Goal: Information Seeking & Learning: Find specific fact

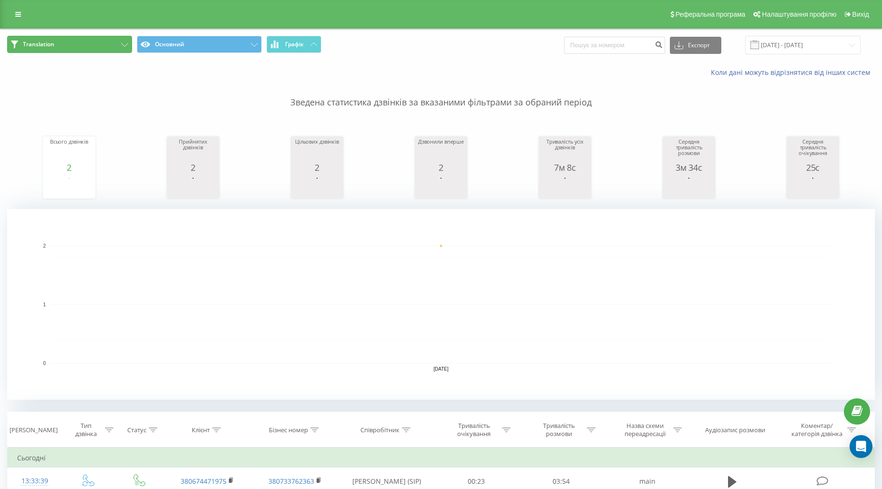
click at [86, 45] on button "Translation" at bounding box center [69, 44] width 125 height 17
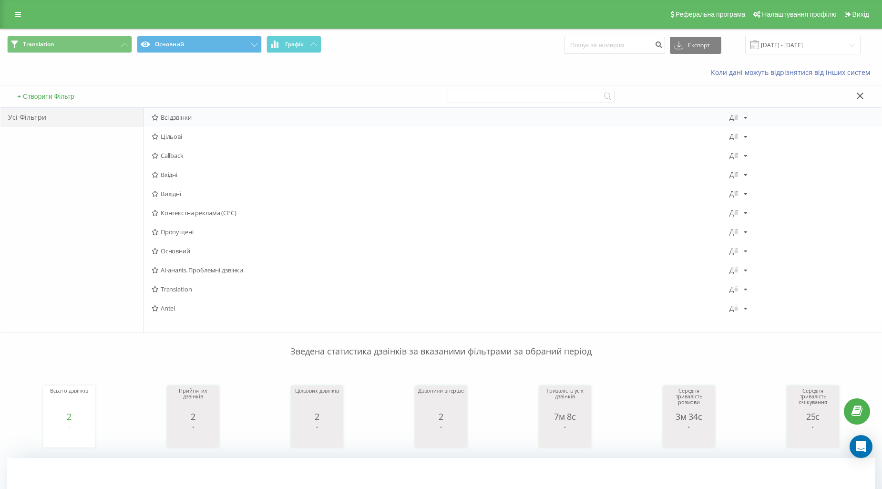
click at [174, 112] on div "Всі дзвінки [PERSON_NAME] Копіювати Видалити За замовчуванням Поділитися" at bounding box center [513, 117] width 738 height 19
click at [174, 106] on div "+ Створити Фільтр" at bounding box center [220, 96] width 441 height 22
click at [177, 122] on div "Всі дзвінки [PERSON_NAME] Копіювати Видалити За замовчуванням Поділитися" at bounding box center [513, 117] width 738 height 19
click at [174, 122] on div "Всі дзвінки [PERSON_NAME] Копіювати Видалити За замовчуванням Поділитися" at bounding box center [513, 117] width 738 height 19
click at [174, 120] on span "Всі дзвінки" at bounding box center [441, 117] width 578 height 7
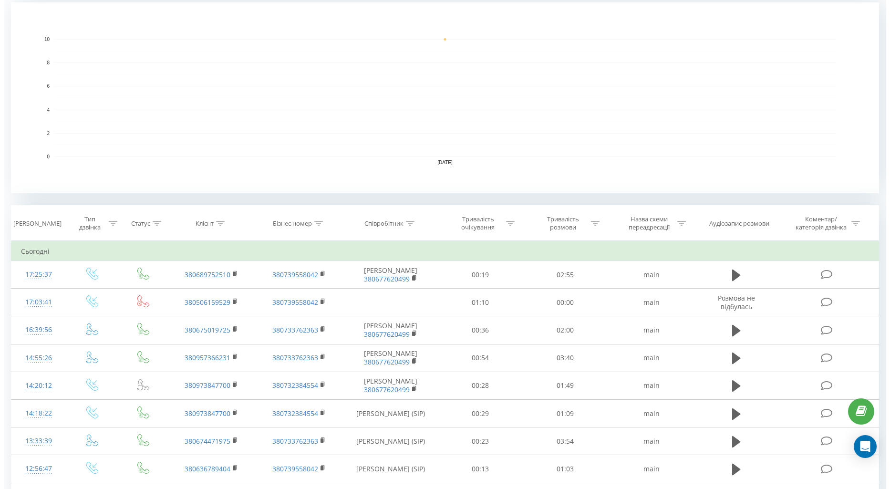
scroll to position [212, 0]
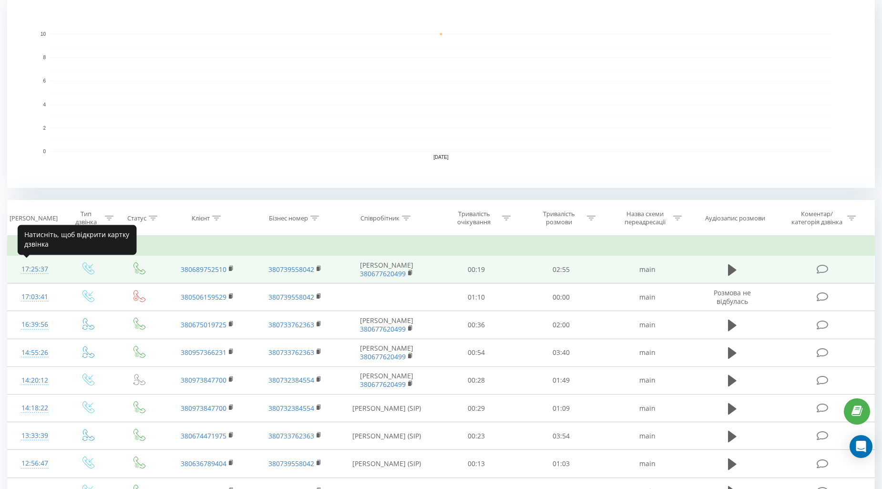
click at [35, 264] on div "17:25:37" at bounding box center [34, 269] width 35 height 19
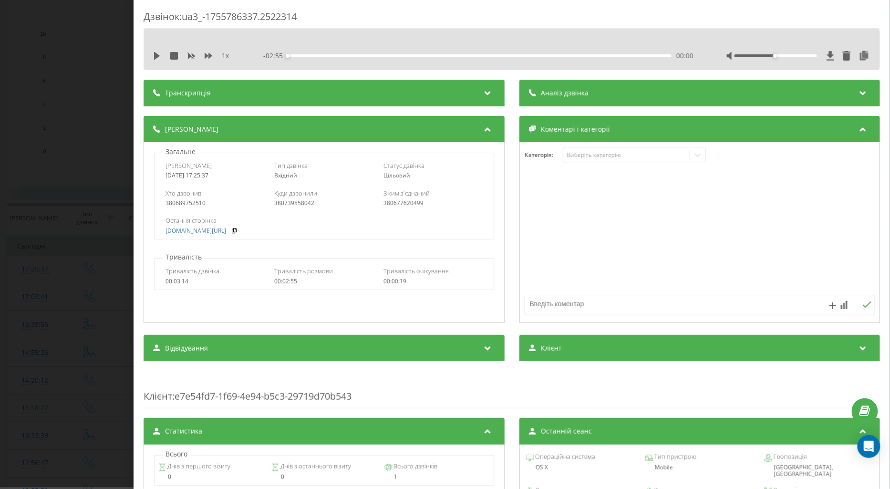
click at [157, 62] on div "1 x - 02:55 00:00 00:00" at bounding box center [512, 56] width 722 height 14
click at [157, 57] on icon at bounding box center [157, 56] width 6 height 8
drag, startPoint x: 199, startPoint y: 179, endPoint x: 466, endPoint y: 174, distance: 267.1
click at [466, 174] on div "Цільовий" at bounding box center [432, 175] width 99 height 7
click at [466, 176] on div "Цільовий" at bounding box center [432, 175] width 99 height 7
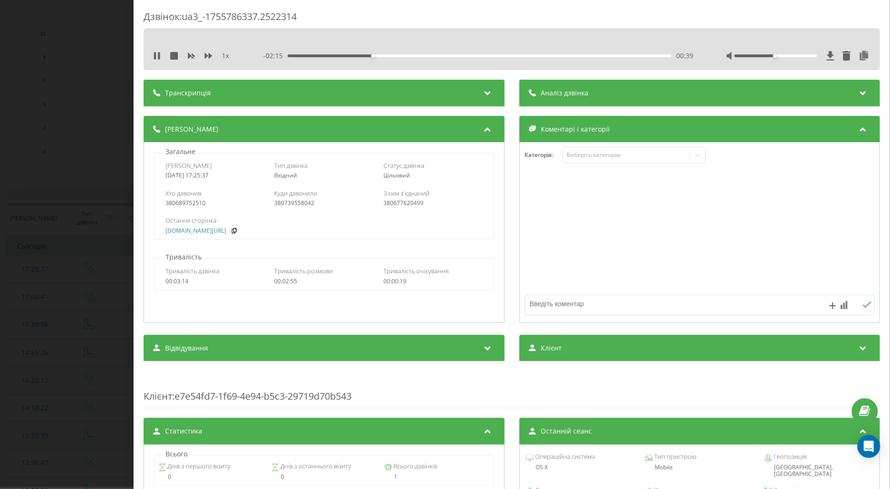
click at [466, 176] on div "Цільовий" at bounding box center [432, 175] width 99 height 7
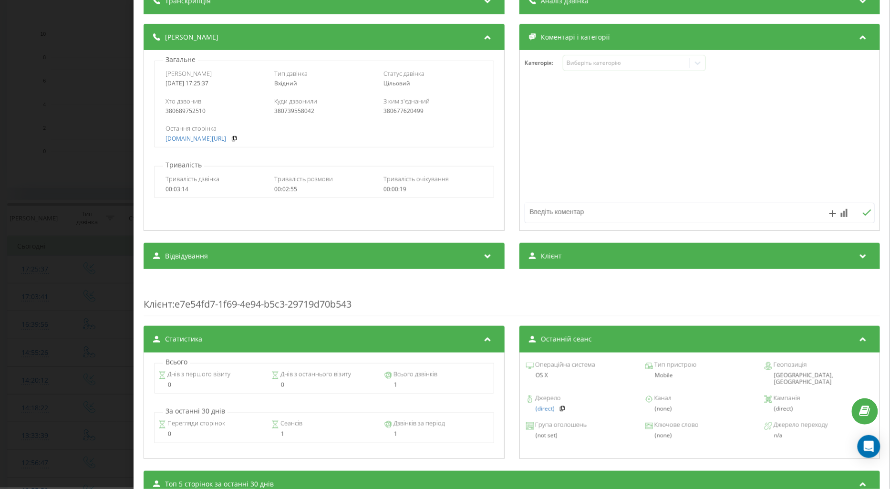
scroll to position [106, 0]
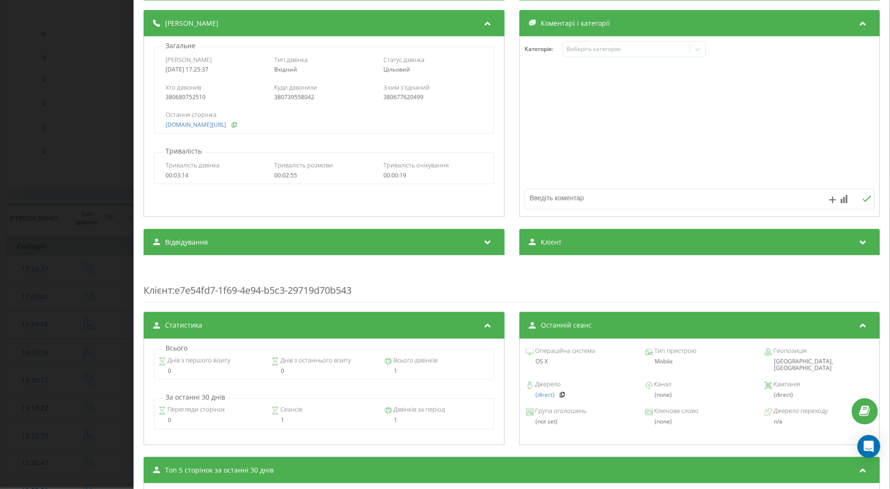
click at [231, 126] on icon at bounding box center [234, 125] width 7 height 6
click at [200, 106] on div "Остання сторінка [DOMAIN_NAME][URL]" at bounding box center [324, 119] width 339 height 28
click at [196, 101] on div "380689752510" at bounding box center [215, 97] width 99 height 7
click at [191, 101] on div "380689752510" at bounding box center [215, 97] width 99 height 7
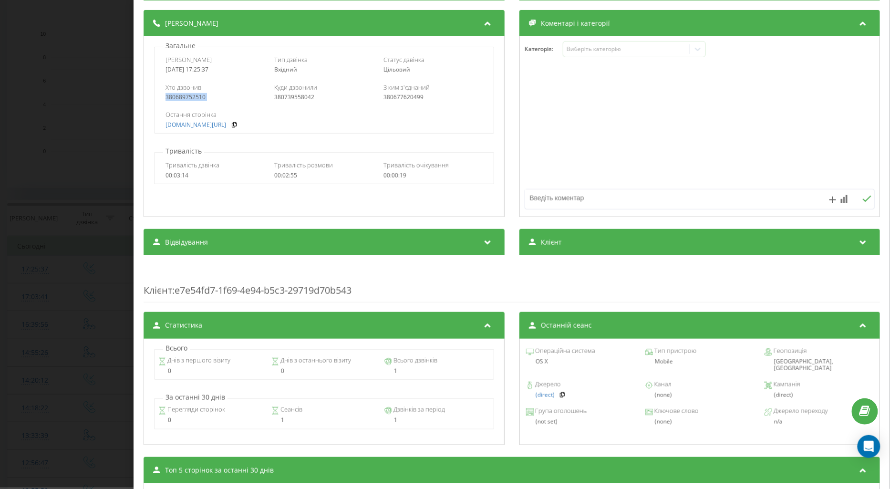
copy div "380689752510"
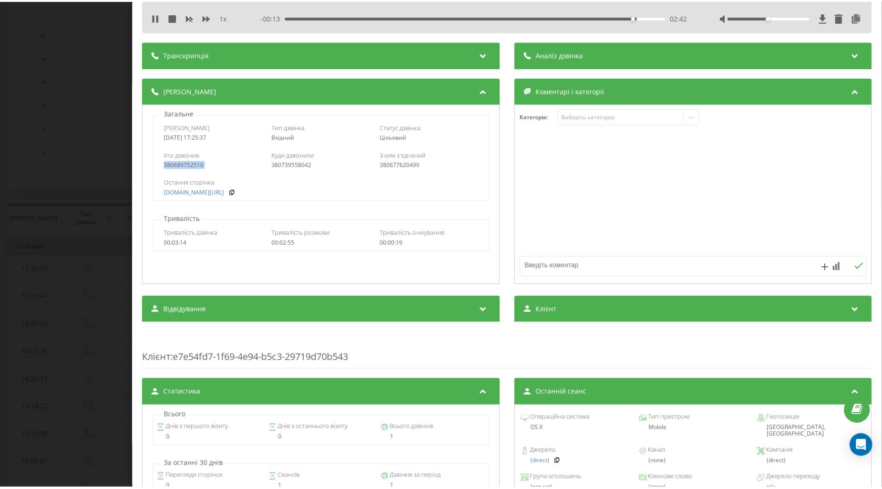
scroll to position [0, 0]
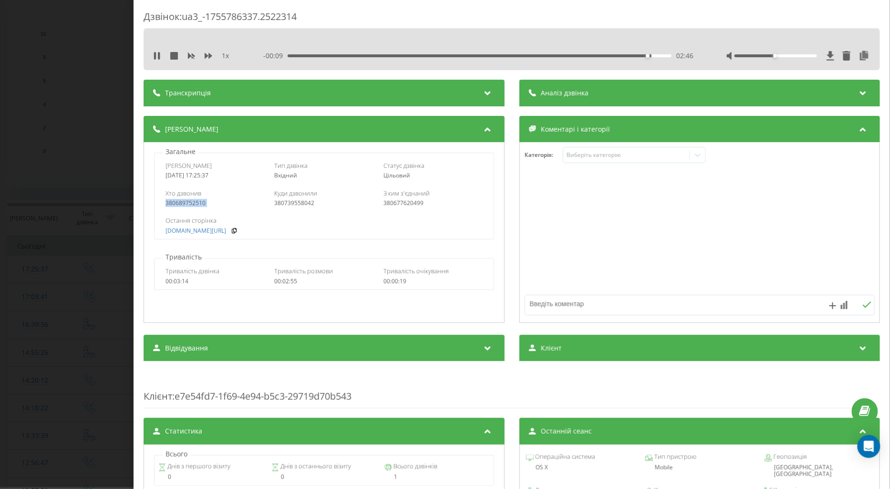
copy div "380689752510"
click at [201, 207] on div "380689752510" at bounding box center [215, 203] width 99 height 7
click at [103, 201] on div "Дзвінок : ua3_-1755786337.2522314 1 x - 00:07 02:47 02:47 Транскрипція Для AI-а…" at bounding box center [445, 244] width 890 height 489
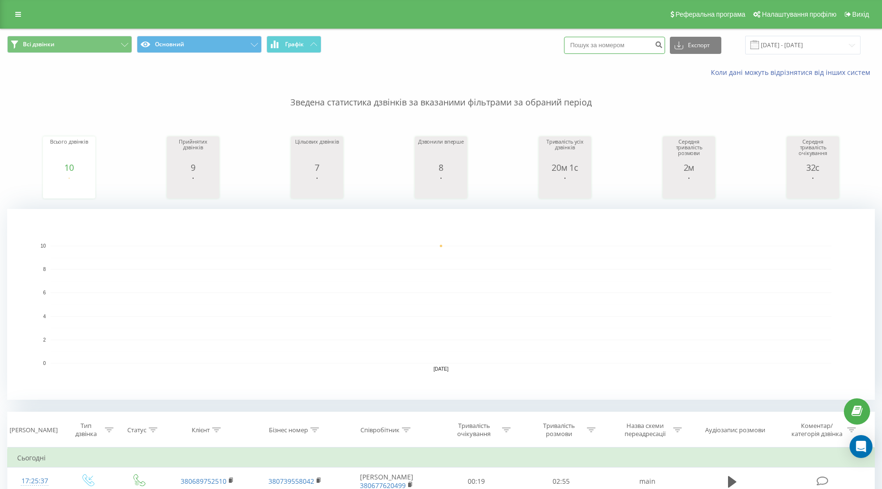
click at [645, 37] on input at bounding box center [614, 45] width 101 height 17
paste input "380689752510"
type input "380689752510"
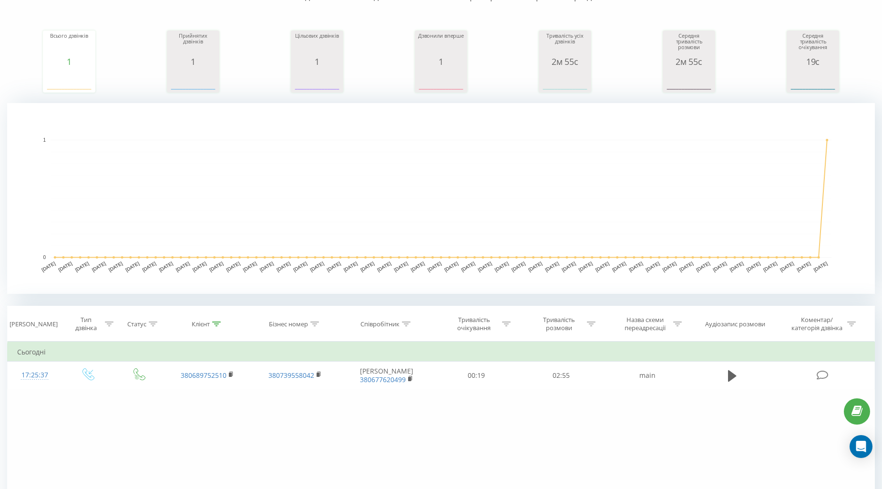
scroll to position [53, 0]
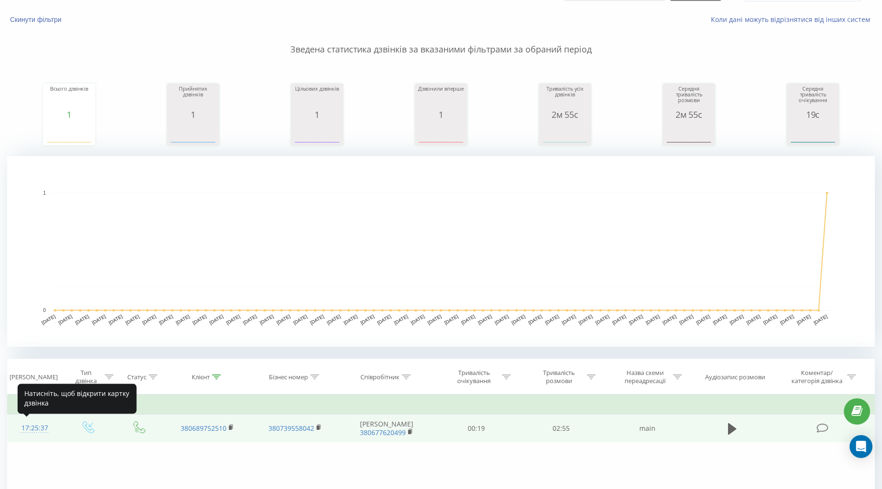
click at [40, 422] on div "17:25:37" at bounding box center [34, 428] width 35 height 19
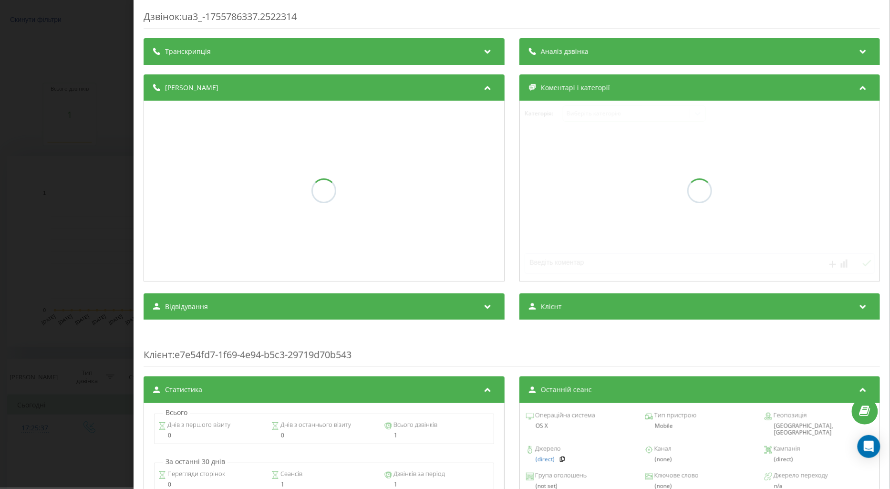
click at [14, 89] on div "Дзвінок : ua3_-1755786337.2522314 Транскрипція Аналіз дзвінка Деталі дзвінка Ко…" at bounding box center [445, 244] width 890 height 489
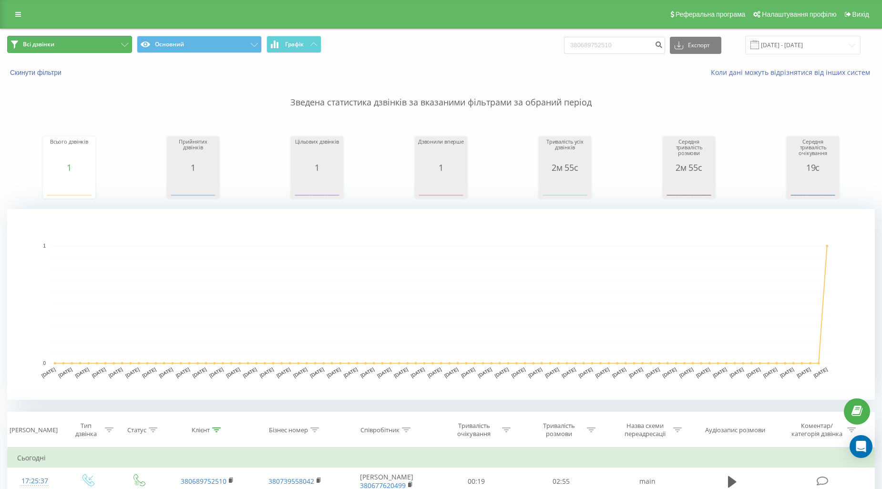
click at [83, 51] on button "Всі дзвінки" at bounding box center [69, 44] width 125 height 17
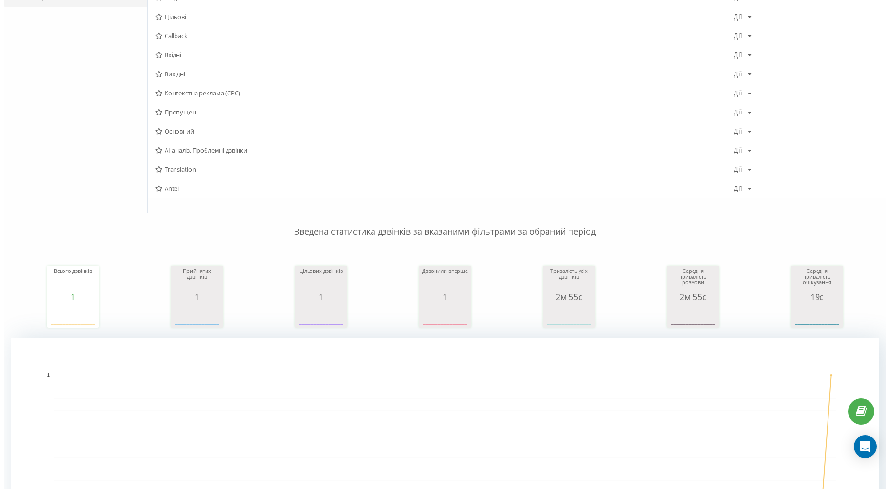
scroll to position [265, 0]
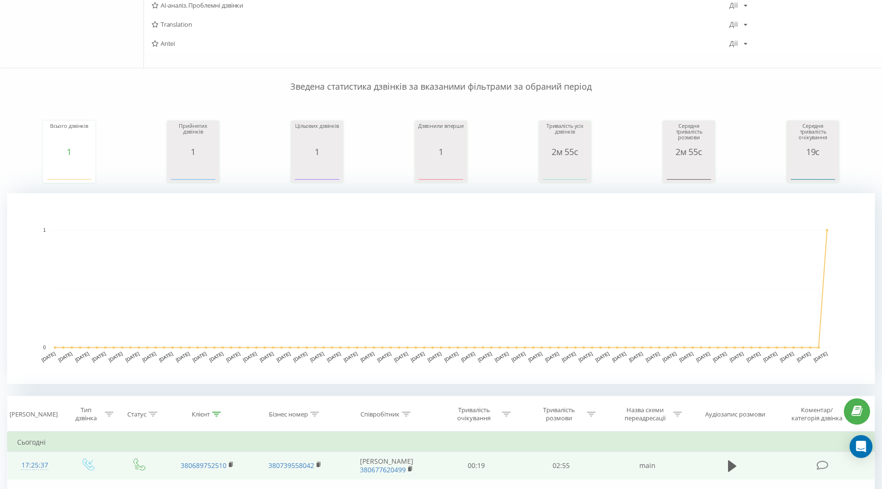
click at [33, 461] on div "17:25:37" at bounding box center [34, 465] width 35 height 19
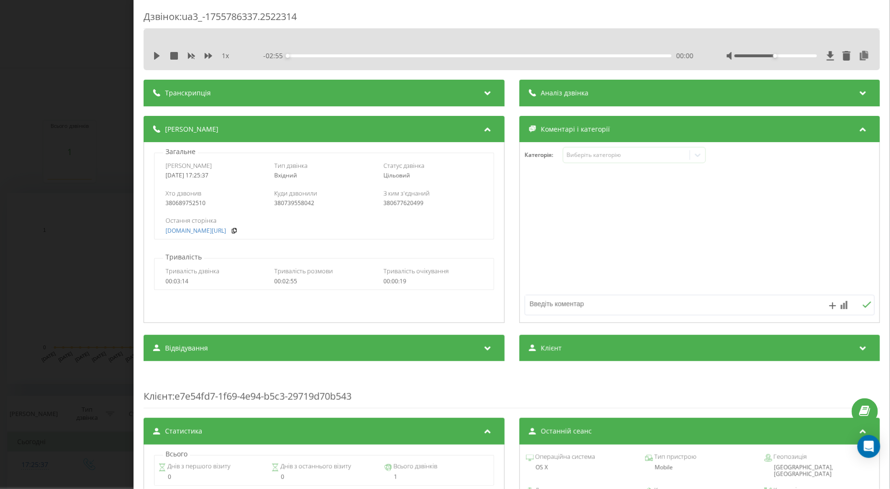
click at [575, 341] on div "Клієнт" at bounding box center [699, 348] width 361 height 27
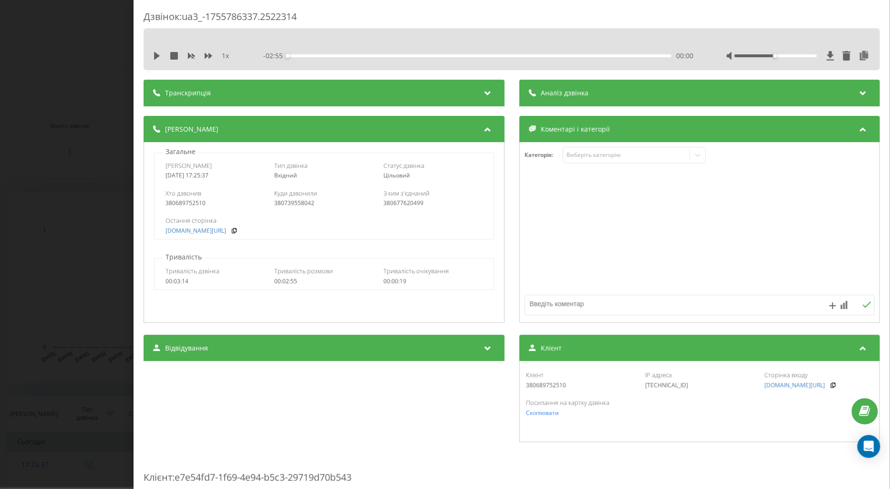
click at [648, 384] on div "[TECHNICAL_ID]" at bounding box center [699, 385] width 109 height 7
click at [650, 384] on div "[TECHNICAL_ID]" at bounding box center [699, 385] width 109 height 7
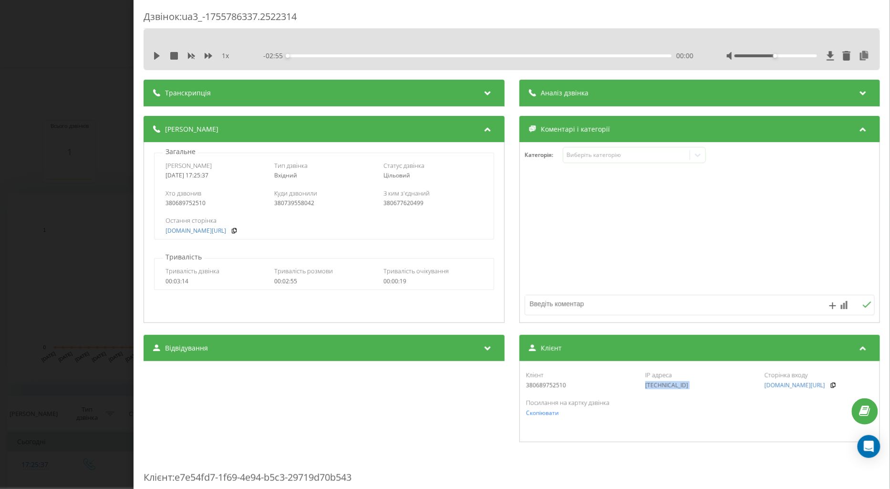
click at [651, 384] on div "[TECHNICAL_ID]" at bounding box center [699, 385] width 109 height 7
copy div "[TECHNICAL_ID]"
click at [52, 12] on div "Дзвінок : ua3_-1755786337.2522314 1 x - 02:55 00:00 00:00 Транскрипція Для AI-а…" at bounding box center [445, 244] width 890 height 489
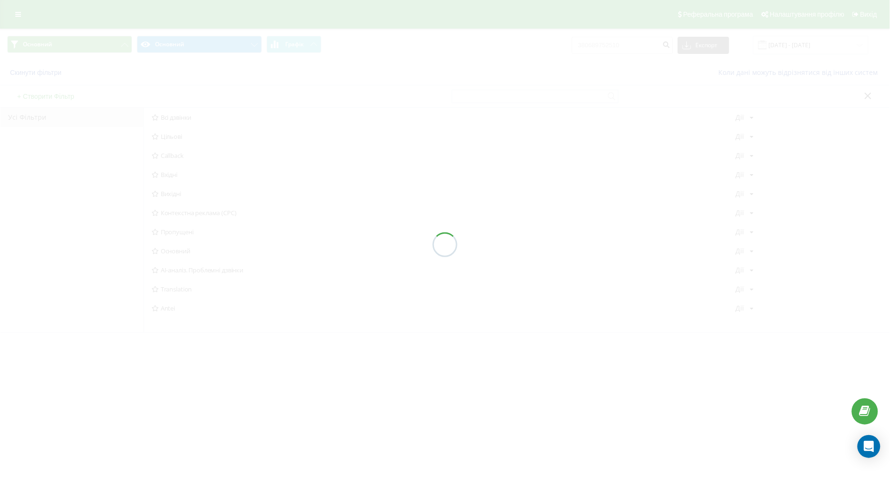
drag, startPoint x: 0, startPoint y: 0, endPoint x: 106, endPoint y: 212, distance: 237.0
click at [106, 212] on div "Усі Фільтри" at bounding box center [71, 220] width 143 height 225
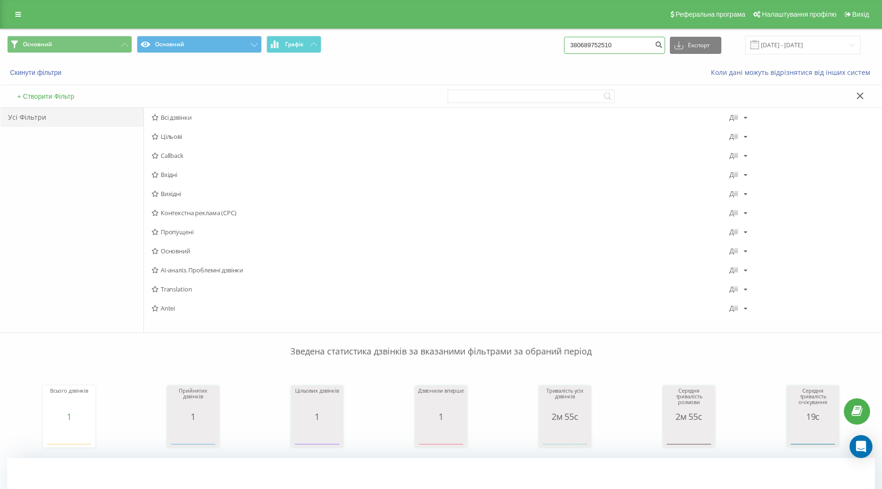
click at [646, 44] on input "380689752510" at bounding box center [614, 45] width 101 height 17
click at [28, 72] on button "Скинути фільтри" at bounding box center [36, 72] width 59 height 9
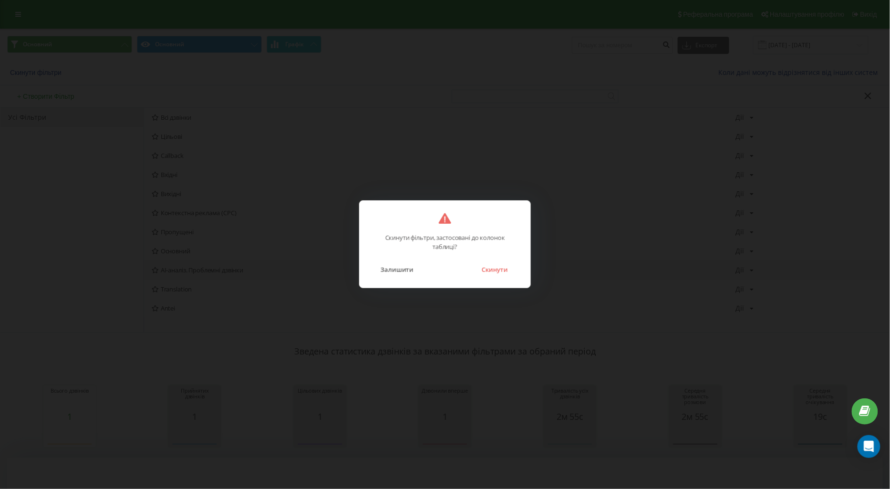
click at [397, 268] on button "Залишити" at bounding box center [397, 269] width 42 height 12
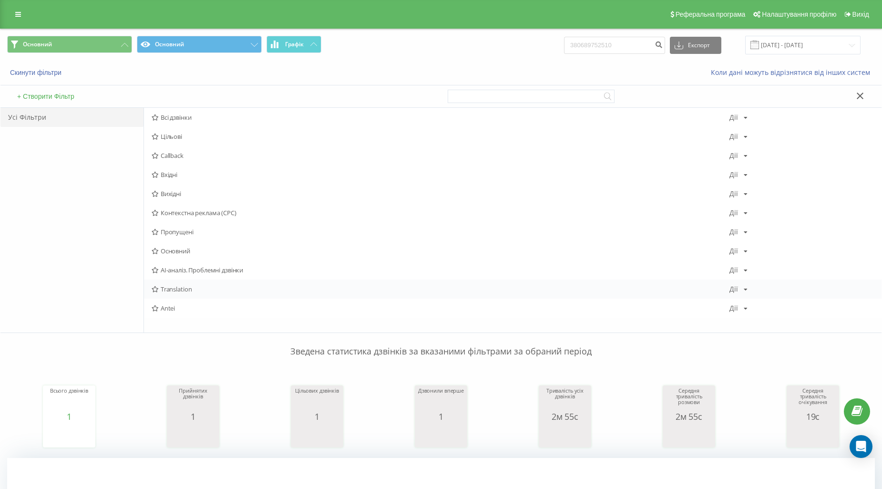
click at [183, 295] on div "Translation Дії Редагувати Копіювати Видалити За замовчуванням Поділитися" at bounding box center [513, 288] width 738 height 19
click at [179, 290] on span "Translation" at bounding box center [441, 289] width 578 height 7
click at [0, 0] on div at bounding box center [0, 0] width 0 height 0
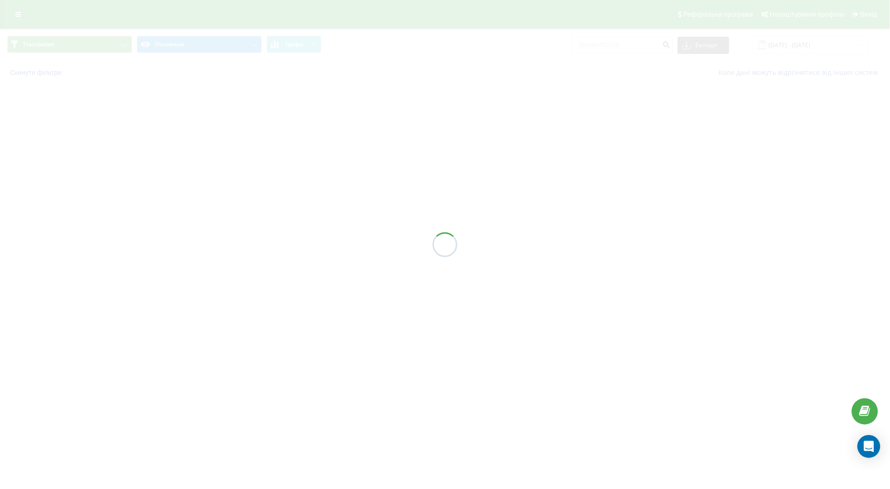
click at [179, 290] on div at bounding box center [445, 244] width 890 height 489
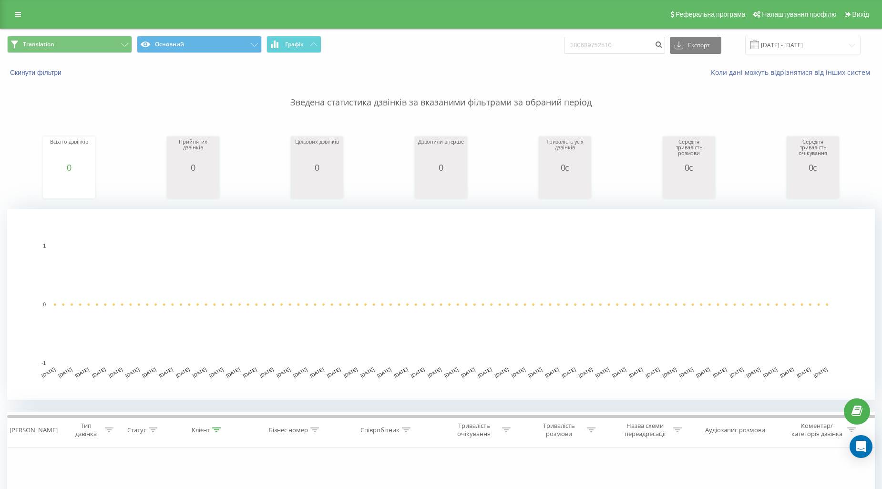
click at [621, 58] on div "Translation Основний Графік 380689752510 Експорт .csv .xls .xlsx 21.05.2025 - 2…" at bounding box center [440, 45] width 881 height 32
click at [623, 53] on input "380689752510" at bounding box center [614, 45] width 101 height 17
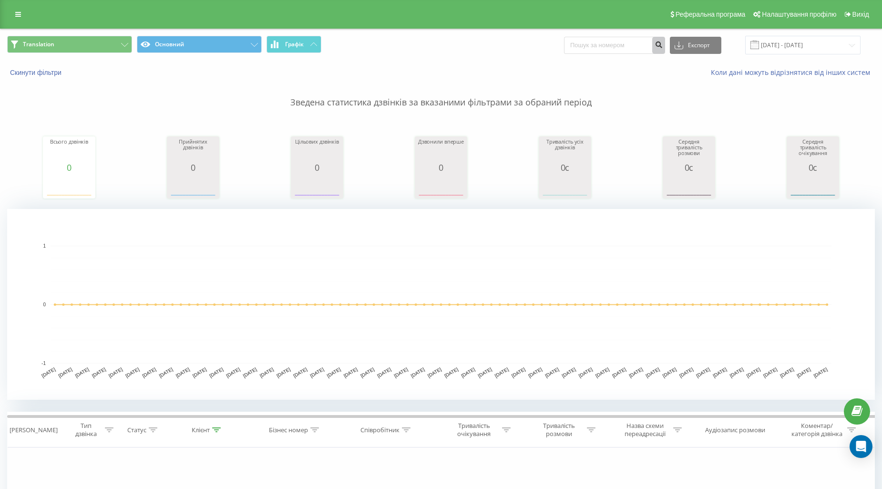
click at [663, 45] on icon "submit" at bounding box center [659, 44] width 8 height 6
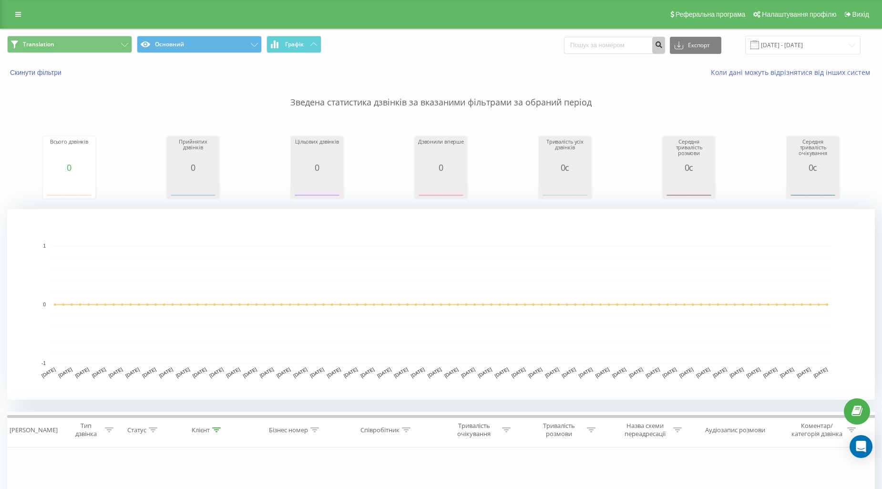
click at [663, 45] on icon "submit" at bounding box center [659, 44] width 8 height 6
click at [779, 48] on input "21.05.2025 - 21.08.2025" at bounding box center [802, 45] width 115 height 19
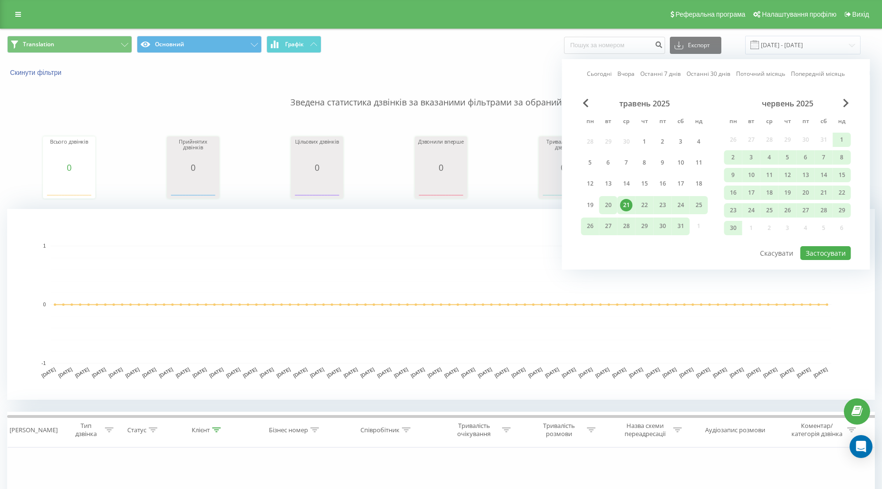
click at [612, 203] on div "20" at bounding box center [608, 205] width 12 height 12
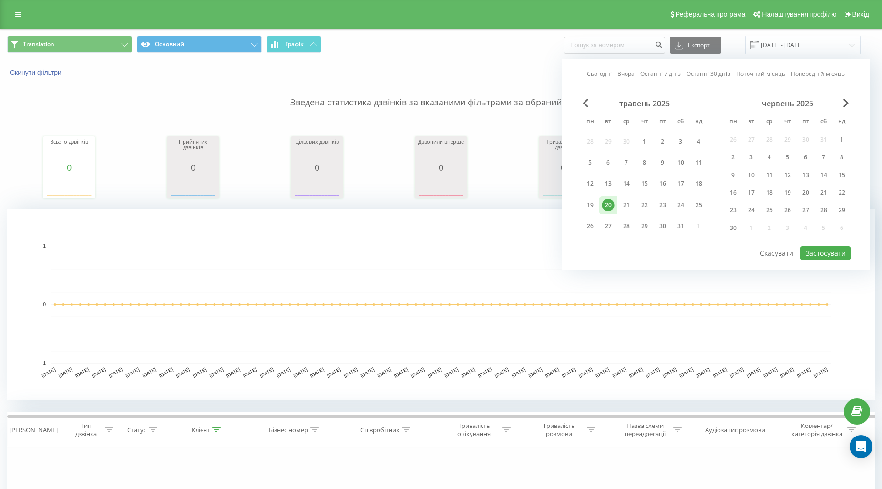
click at [822, 259] on div "Сьогодні Вчора Останні 7 днів Останні 30 днів Поточний місяць Попередній місяць…" at bounding box center [716, 164] width 308 height 210
click at [811, 248] on button "Застосувати" at bounding box center [826, 253] width 51 height 14
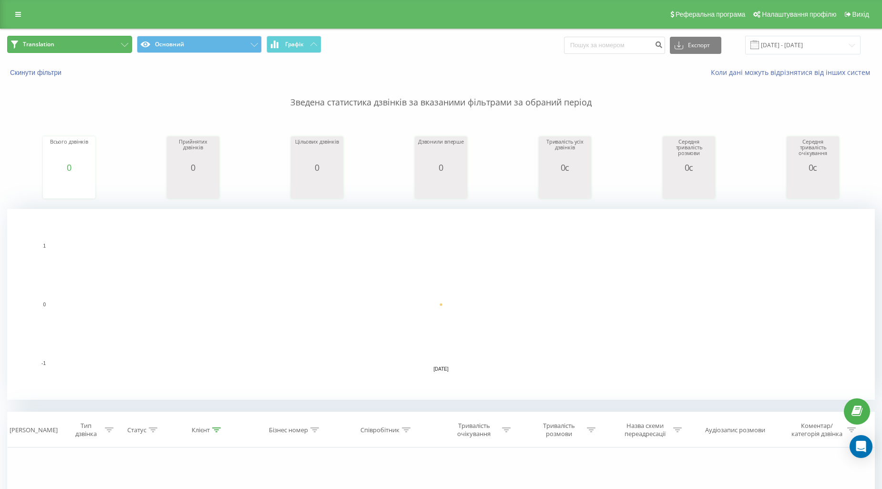
click at [106, 45] on button "Translation" at bounding box center [69, 44] width 125 height 17
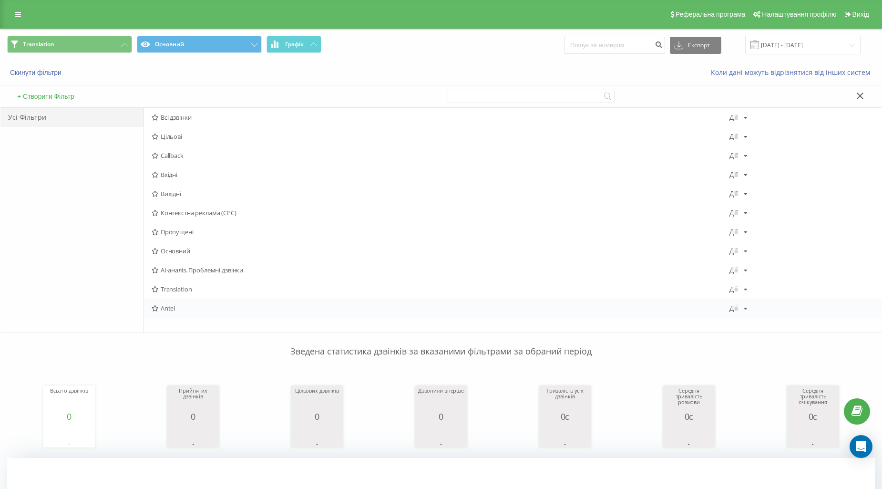
click at [180, 300] on div "Antei Дії Редагувати Копіювати Видалити За замовчуванням Поділитися" at bounding box center [513, 308] width 738 height 19
click at [176, 302] on div "Antei Дії Редагувати Копіювати Видалити За замовчуванням Поділитися" at bounding box center [513, 308] width 738 height 19
click at [170, 308] on span "Antei" at bounding box center [441, 308] width 578 height 7
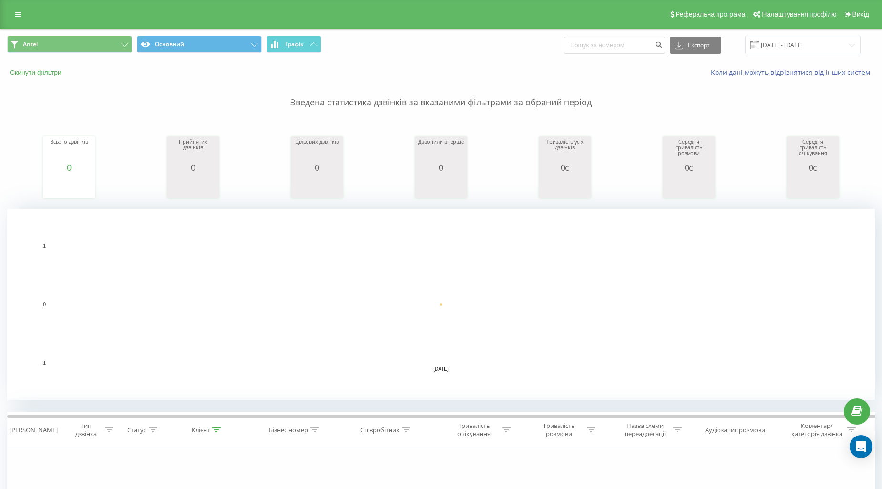
click at [41, 73] on button "Скинути фільтри" at bounding box center [36, 72] width 59 height 9
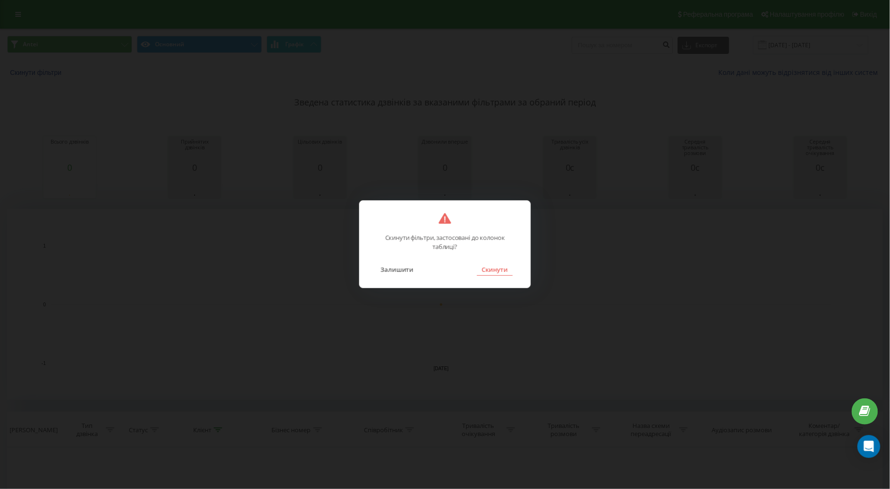
click at [500, 264] on button "Скинути" at bounding box center [495, 269] width 36 height 12
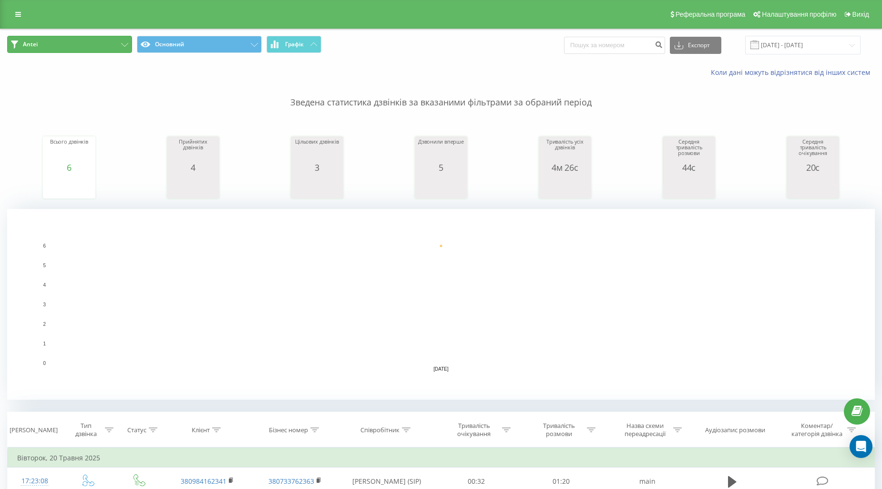
click at [116, 46] on button "Antei" at bounding box center [69, 44] width 125 height 17
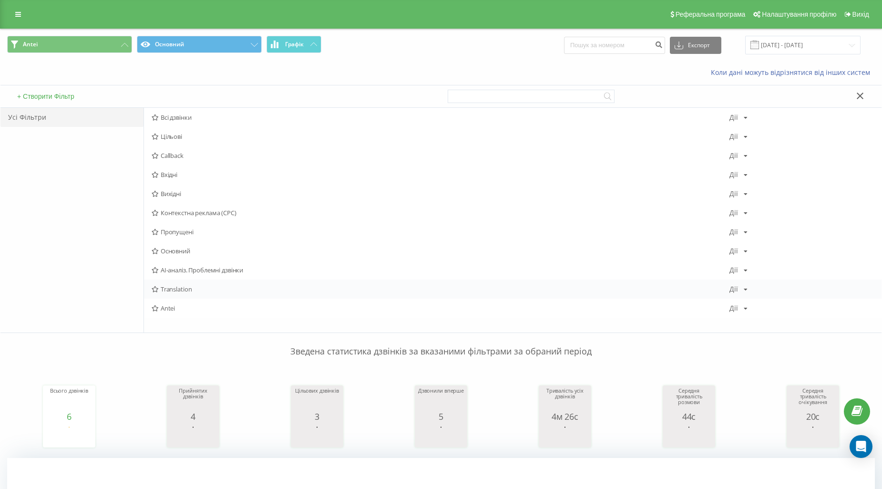
click at [187, 292] on span "Translation" at bounding box center [441, 289] width 578 height 7
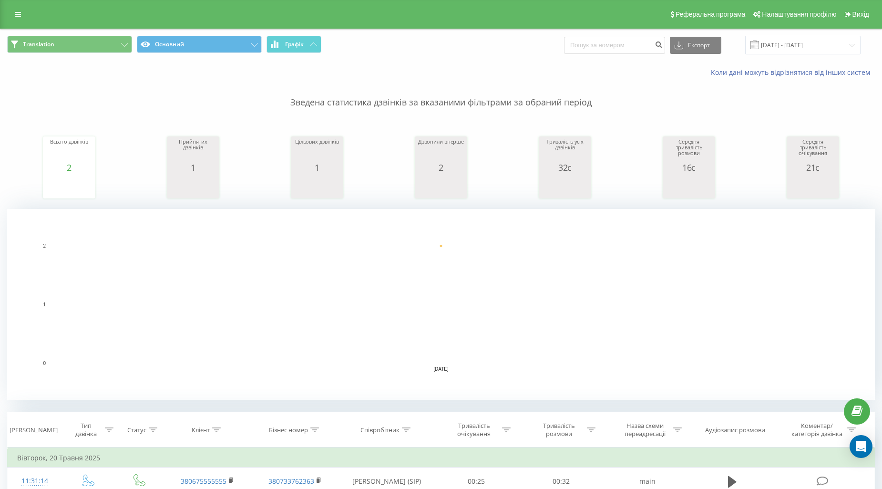
click at [95, 34] on div "Translation Основний Графік Експорт .csv .xls .xlsx 20.05.2025 - 20.05.2025" at bounding box center [440, 45] width 881 height 32
click at [103, 55] on div "Translation Основний Графік Експорт .csv .xls .xlsx 20.05.2025 - 20.05.2025" at bounding box center [440, 45] width 881 height 32
click at [836, 45] on input "20.05.2025 - 20.05.2025" at bounding box center [802, 45] width 115 height 19
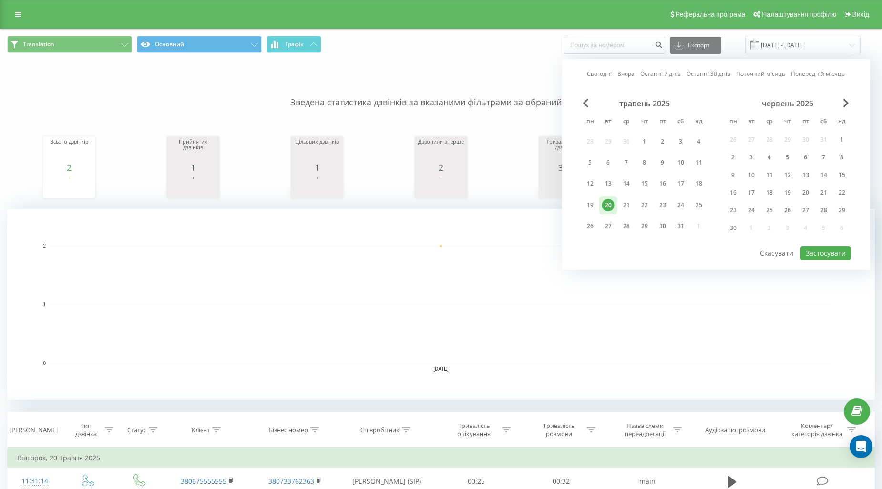
click at [850, 104] on div "червень 2025" at bounding box center [787, 104] width 127 height 10
click at [842, 102] on div "червень 2025" at bounding box center [787, 104] width 127 height 10
click at [844, 102] on span "Next Month" at bounding box center [847, 103] width 6 height 9
click at [849, 106] on div "липень 2025" at bounding box center [787, 104] width 127 height 10
click at [847, 104] on span "Next Month" at bounding box center [847, 103] width 6 height 9
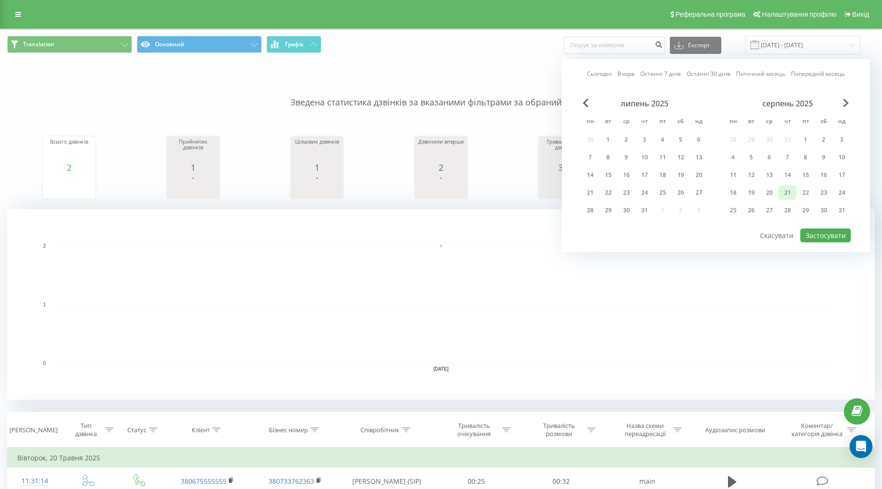
click at [784, 195] on div "21" at bounding box center [788, 192] width 12 height 12
click at [816, 228] on div at bounding box center [716, 228] width 270 height 1
click at [812, 232] on button "Застосувати" at bounding box center [826, 235] width 51 height 14
type input "[DATE] - [DATE]"
